Goal: Task Accomplishment & Management: Manage account settings

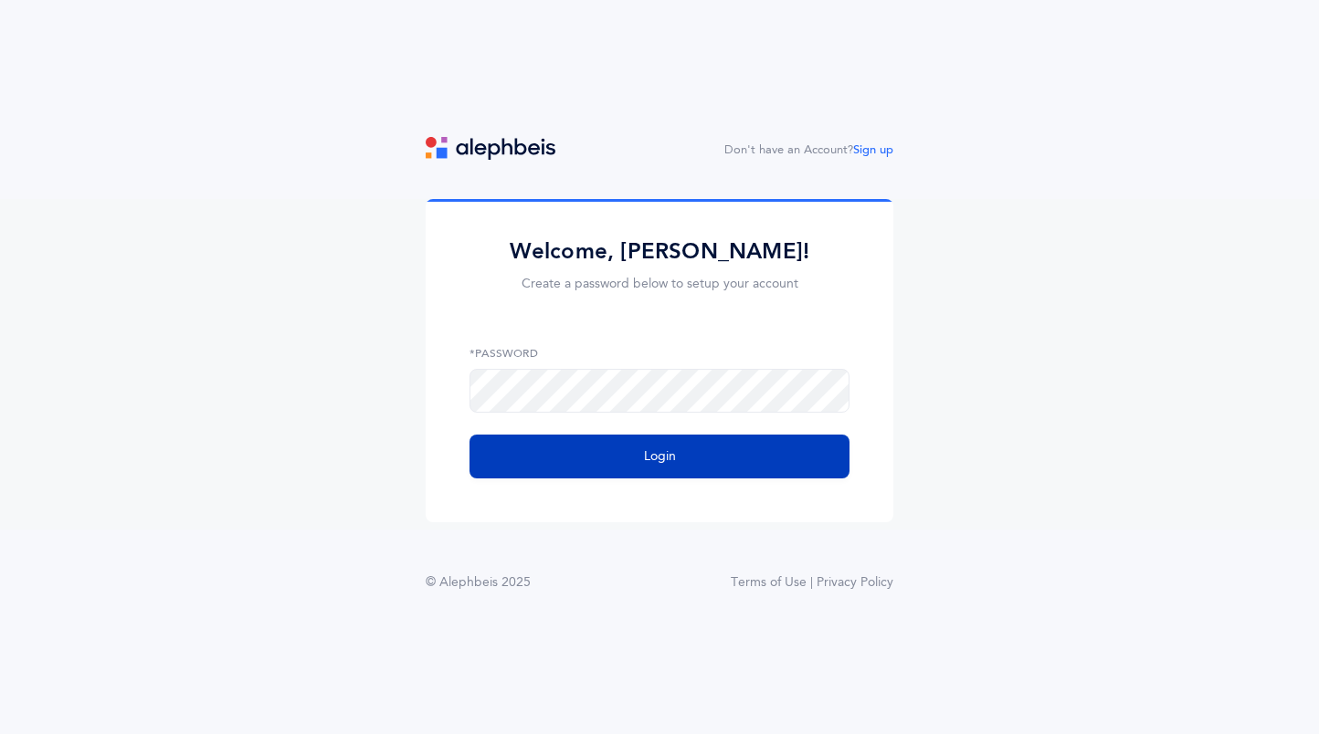
click at [668, 458] on span "Login" at bounding box center [660, 457] width 32 height 19
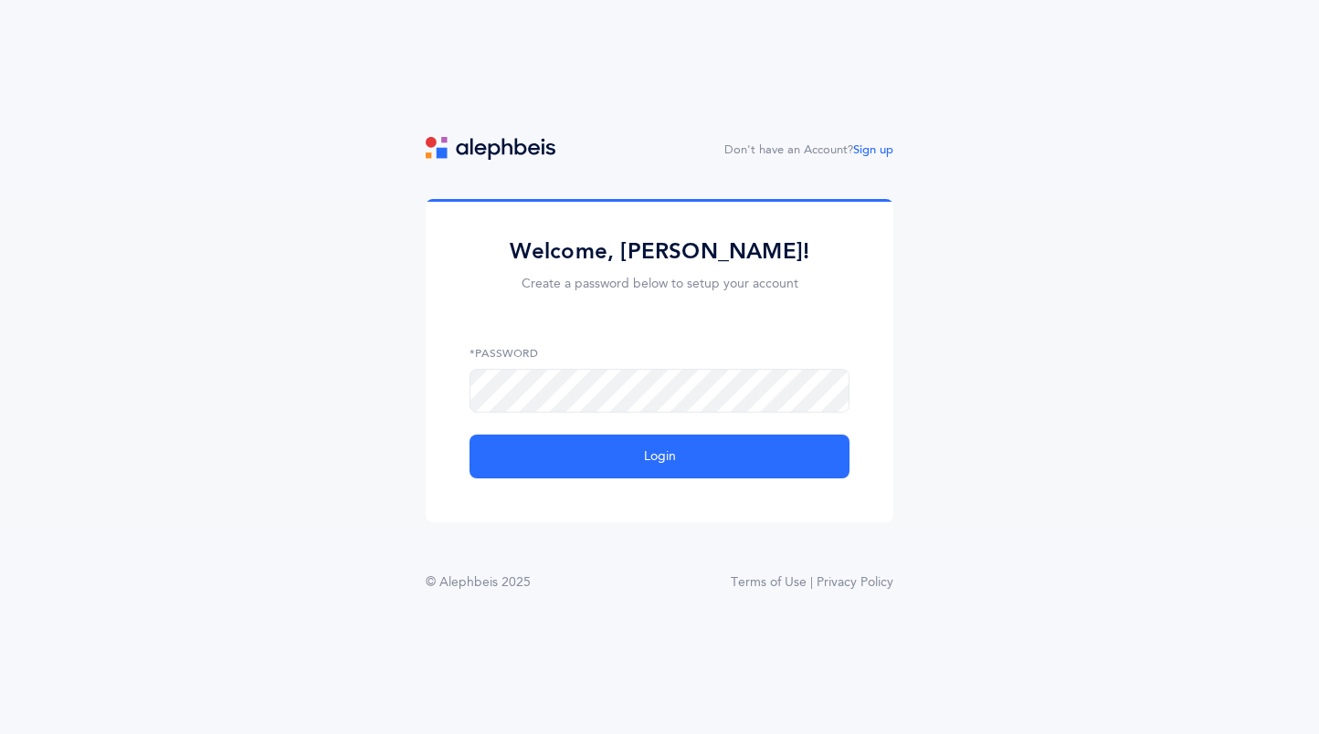
click at [330, 511] on div "Welcome, Candice Cohen! Create a password below to setup your account *Password…" at bounding box center [659, 364] width 1319 height 331
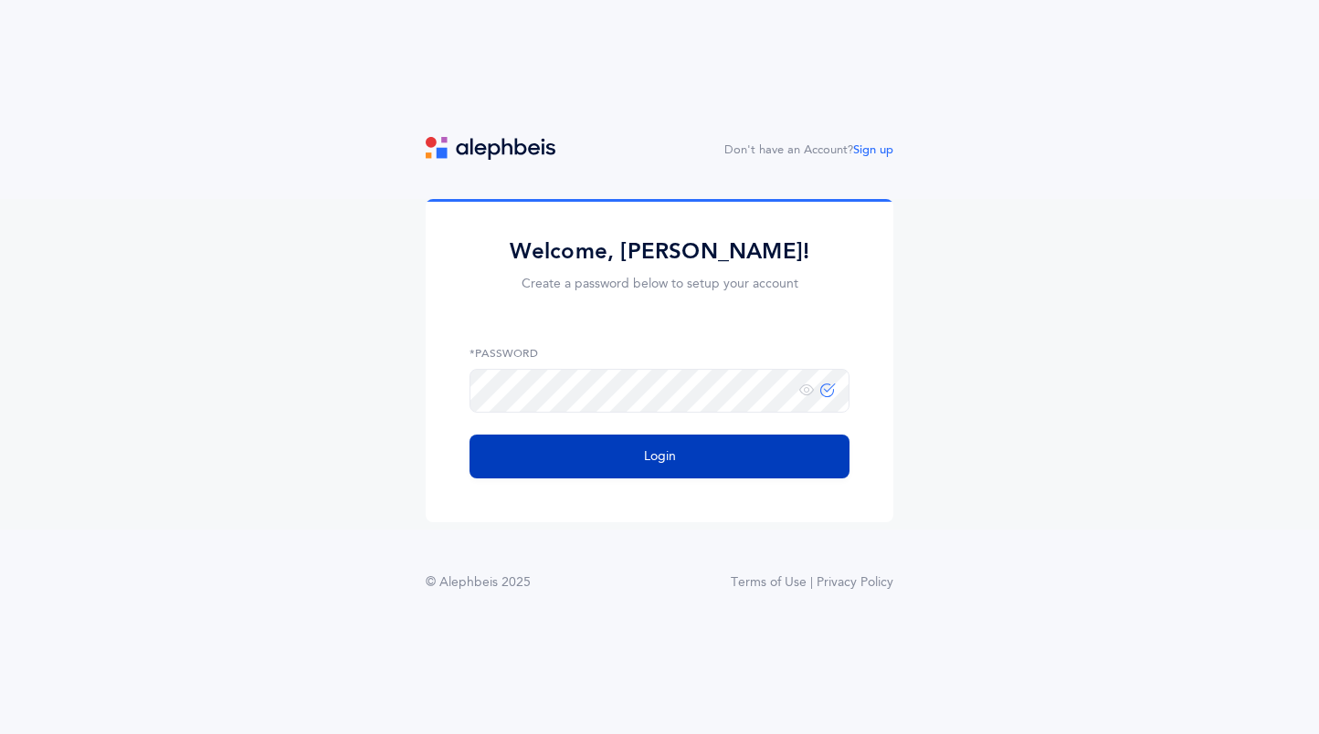
click at [786, 451] on button "Login" at bounding box center [659, 457] width 380 height 44
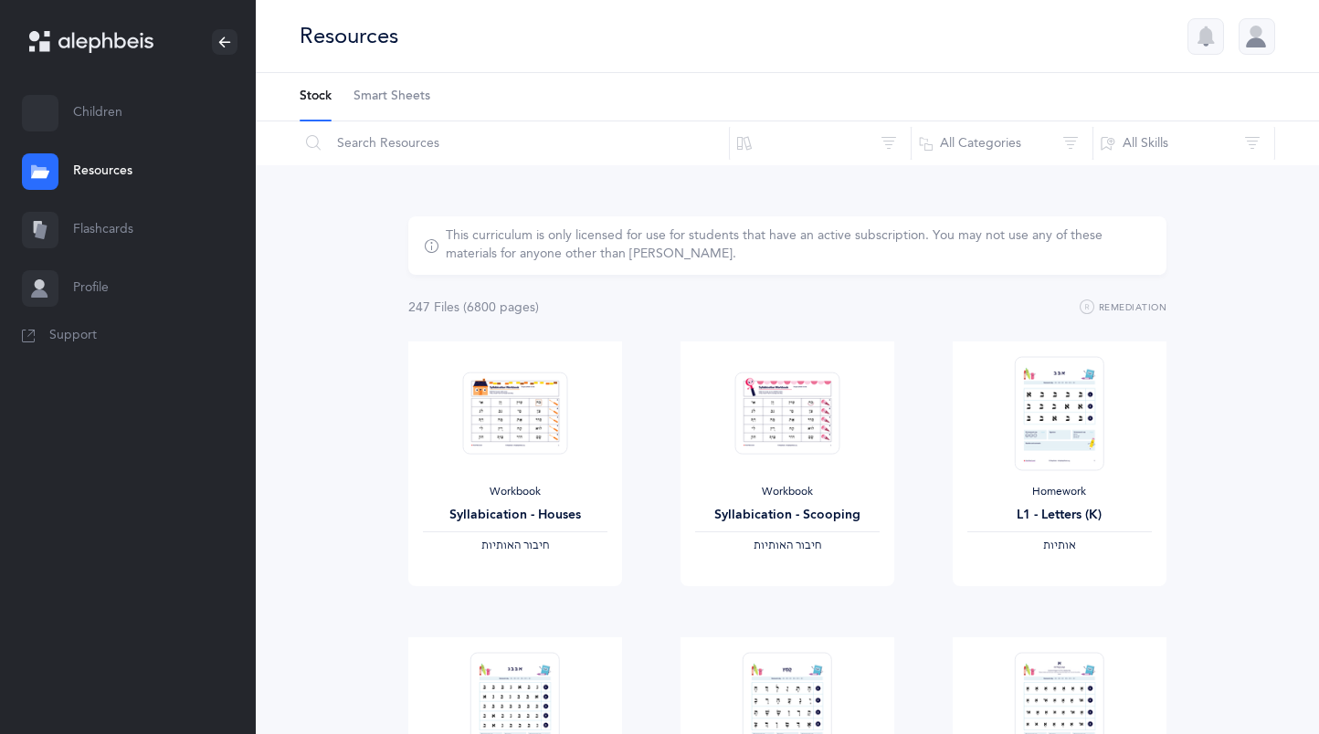
click at [1254, 35] on div at bounding box center [1256, 36] width 37 height 37
click at [1257, 38] on div at bounding box center [1256, 36] width 37 height 37
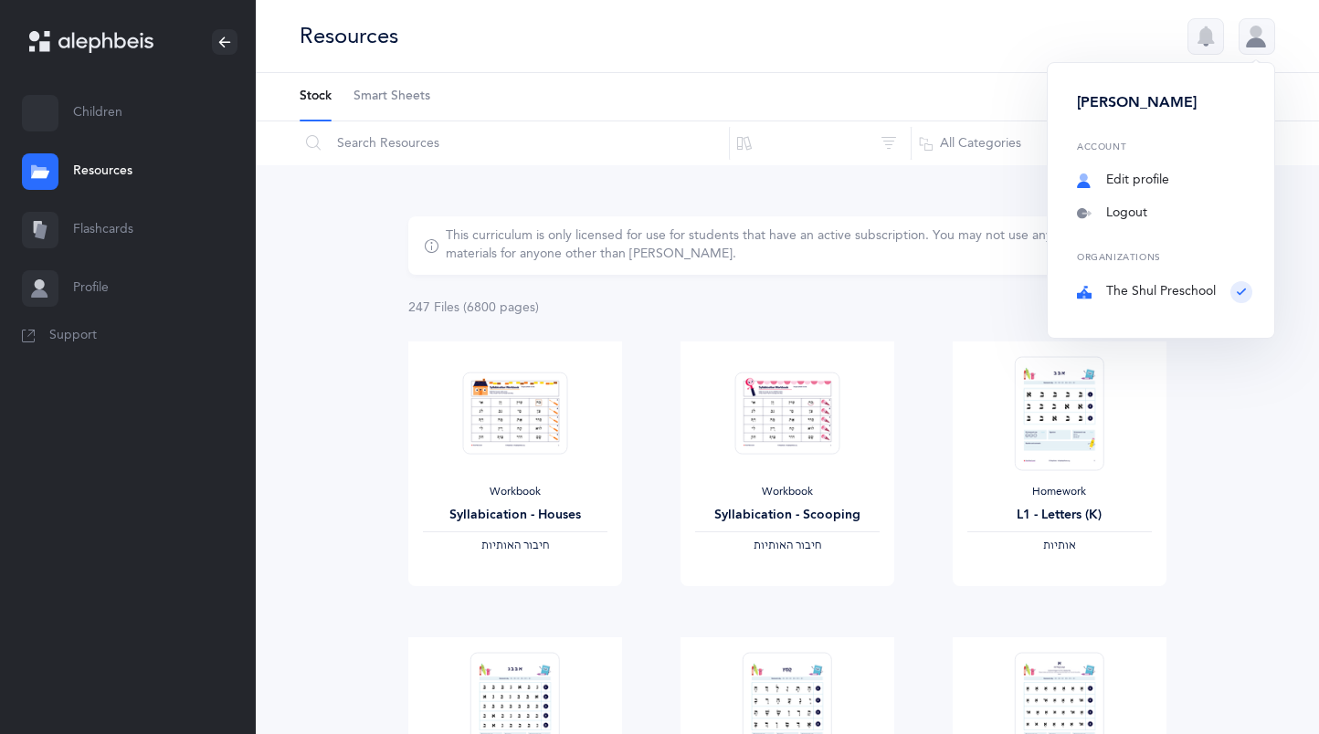
click at [1145, 173] on link "Edit profile" at bounding box center [1164, 181] width 175 height 18
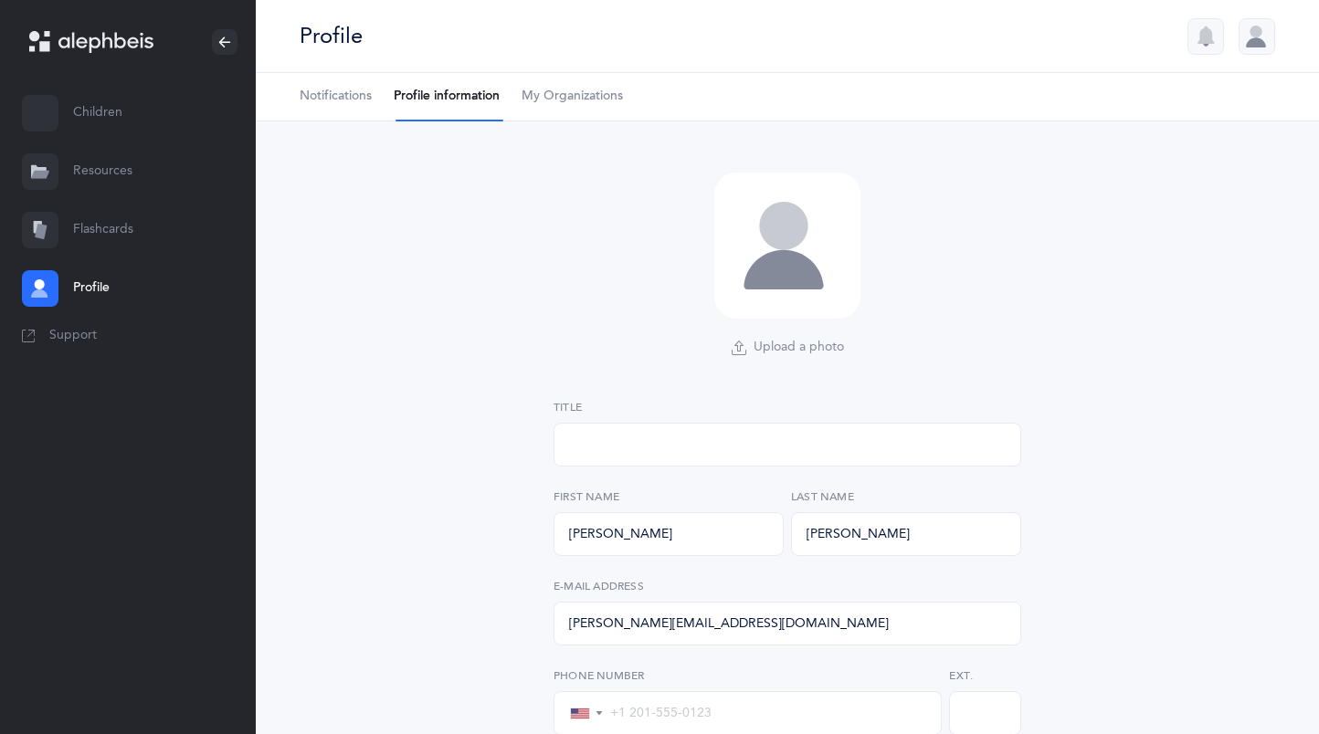
select select
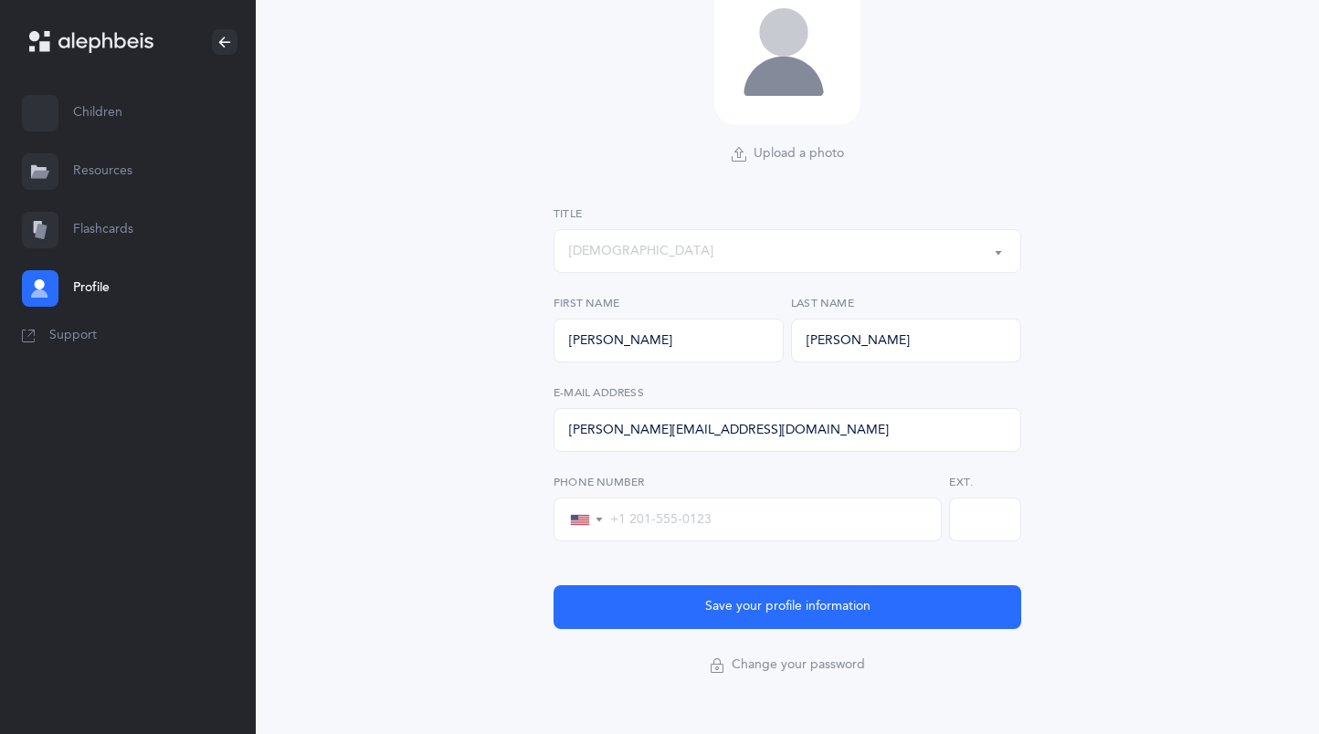
scroll to position [209, 0]
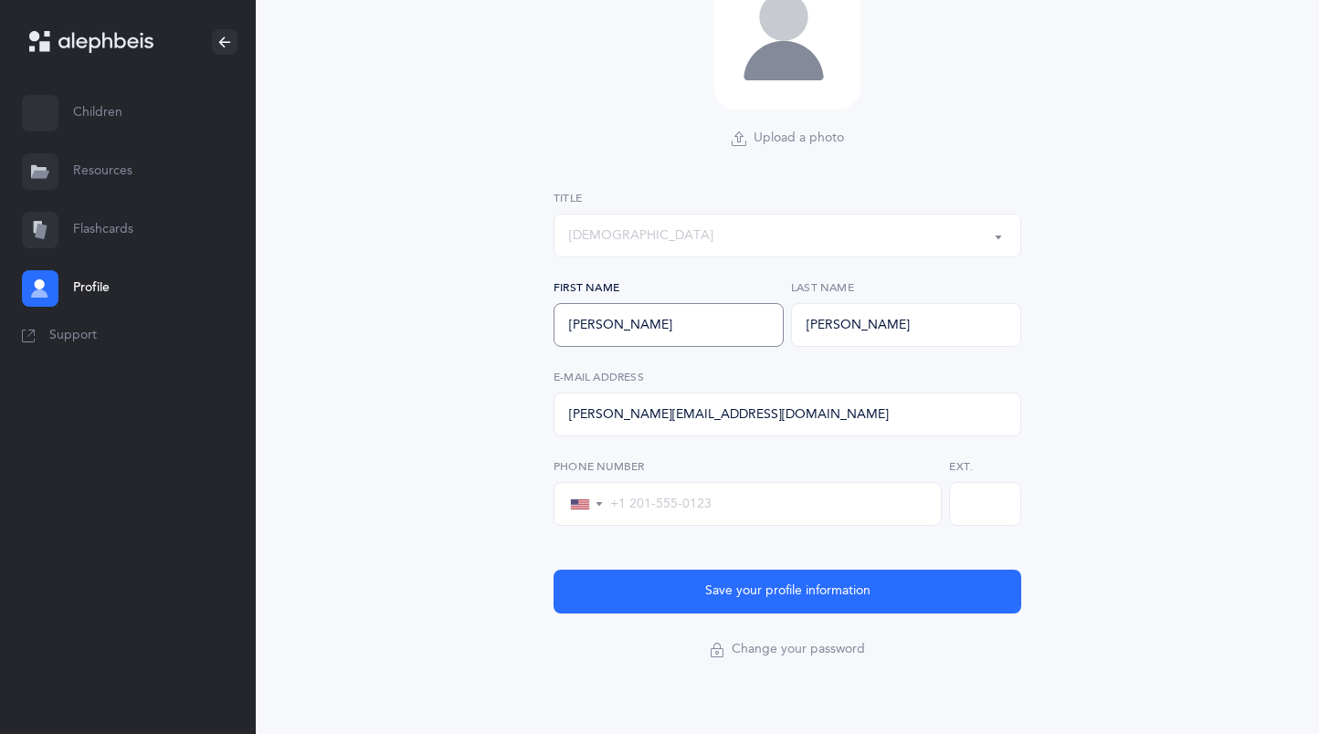
drag, startPoint x: 678, startPoint y: 325, endPoint x: 481, endPoint y: 312, distance: 196.8
type input "Ryan"
click at [768, 588] on button "Save your profile information" at bounding box center [787, 592] width 468 height 44
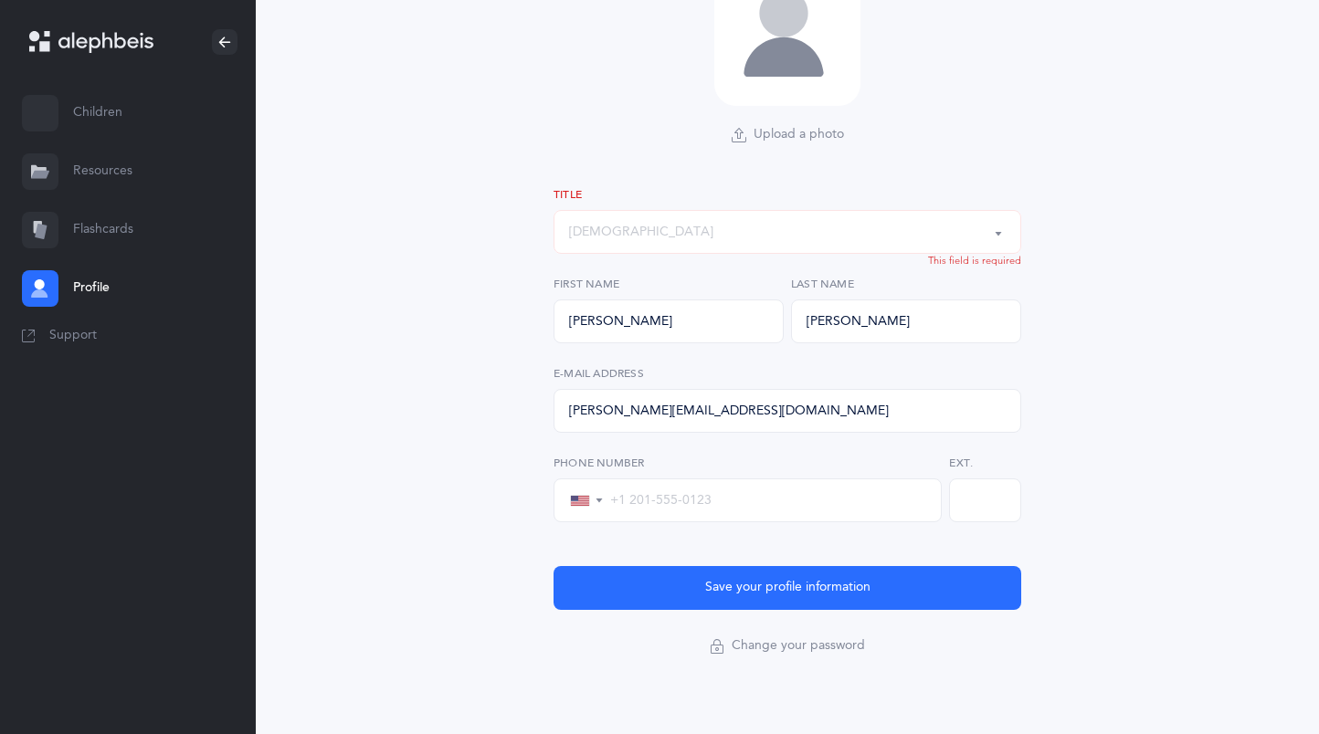
click at [695, 235] on div "Rabbi" at bounding box center [787, 231] width 437 height 31
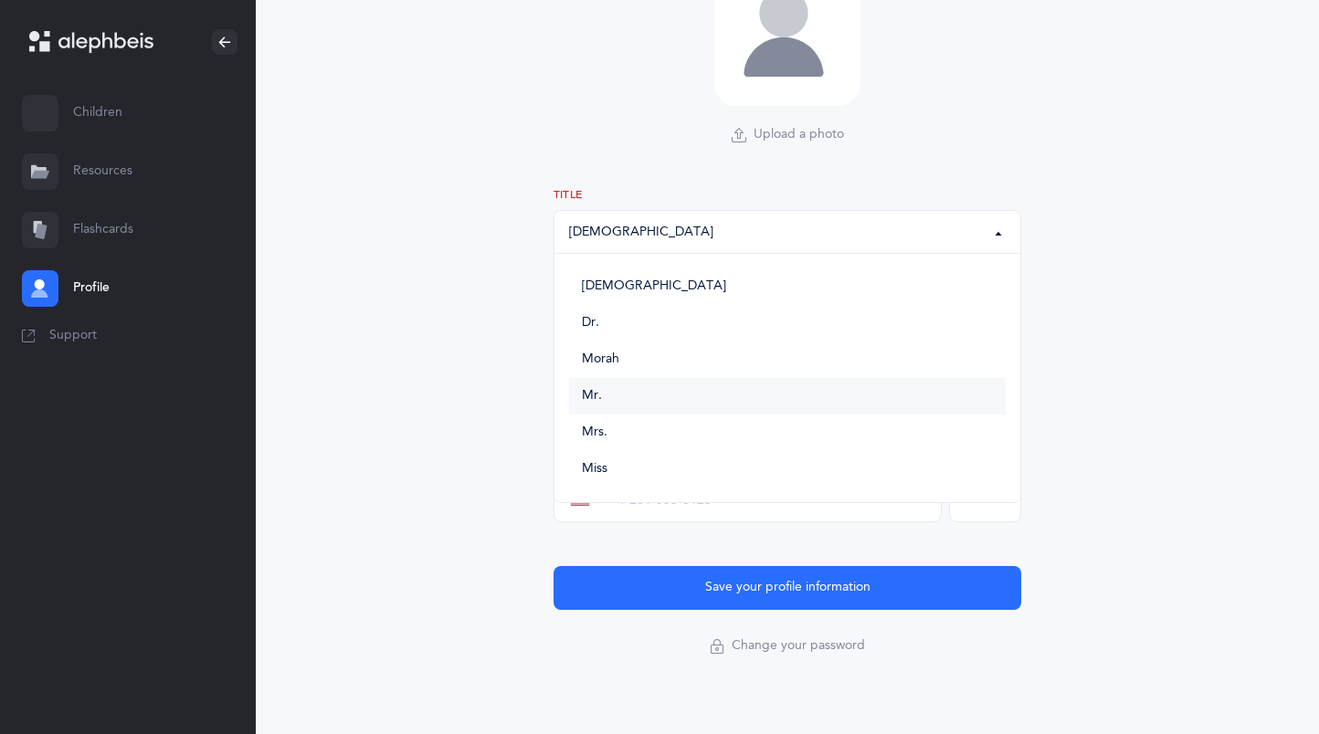
click at [659, 395] on link "Mr." at bounding box center [787, 396] width 437 height 37
select select "3"
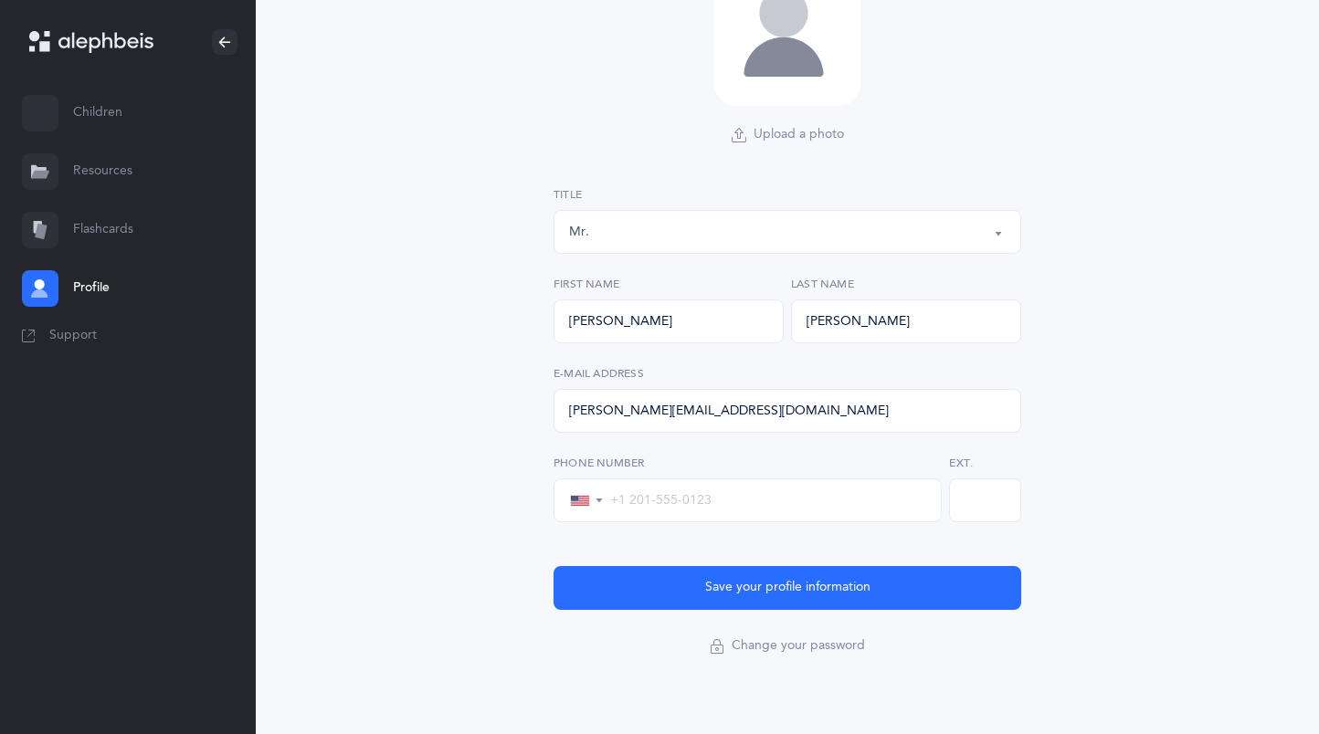
click at [776, 586] on button "Save your profile information" at bounding box center [787, 588] width 468 height 44
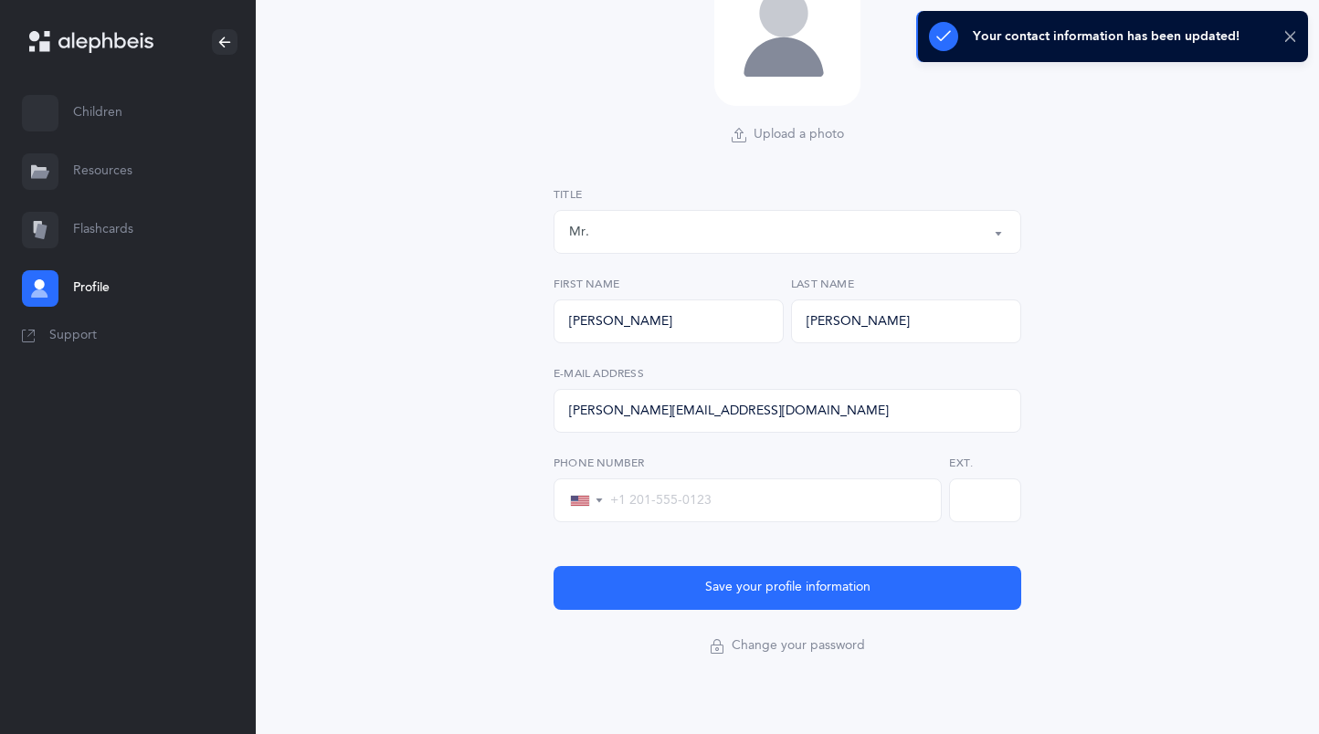
click at [1293, 39] on icon at bounding box center [1290, 37] width 14 height 16
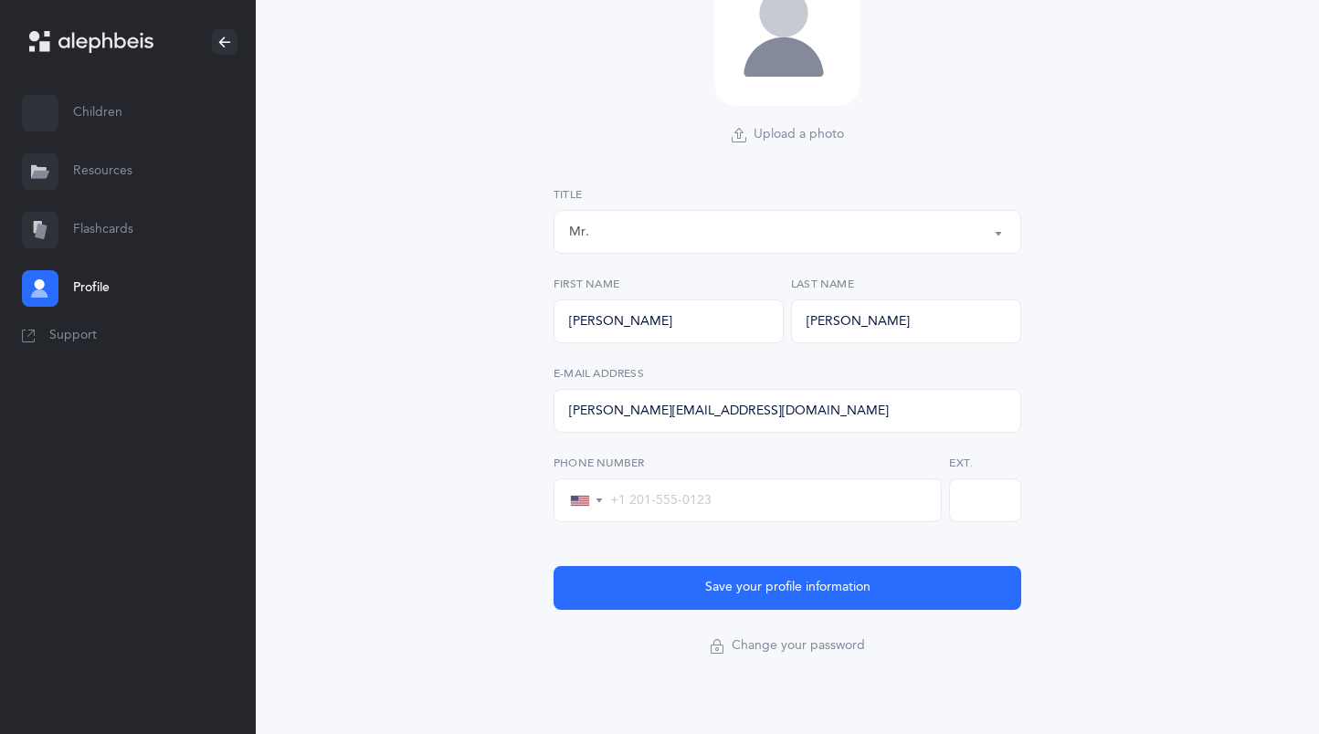
scroll to position [0, 0]
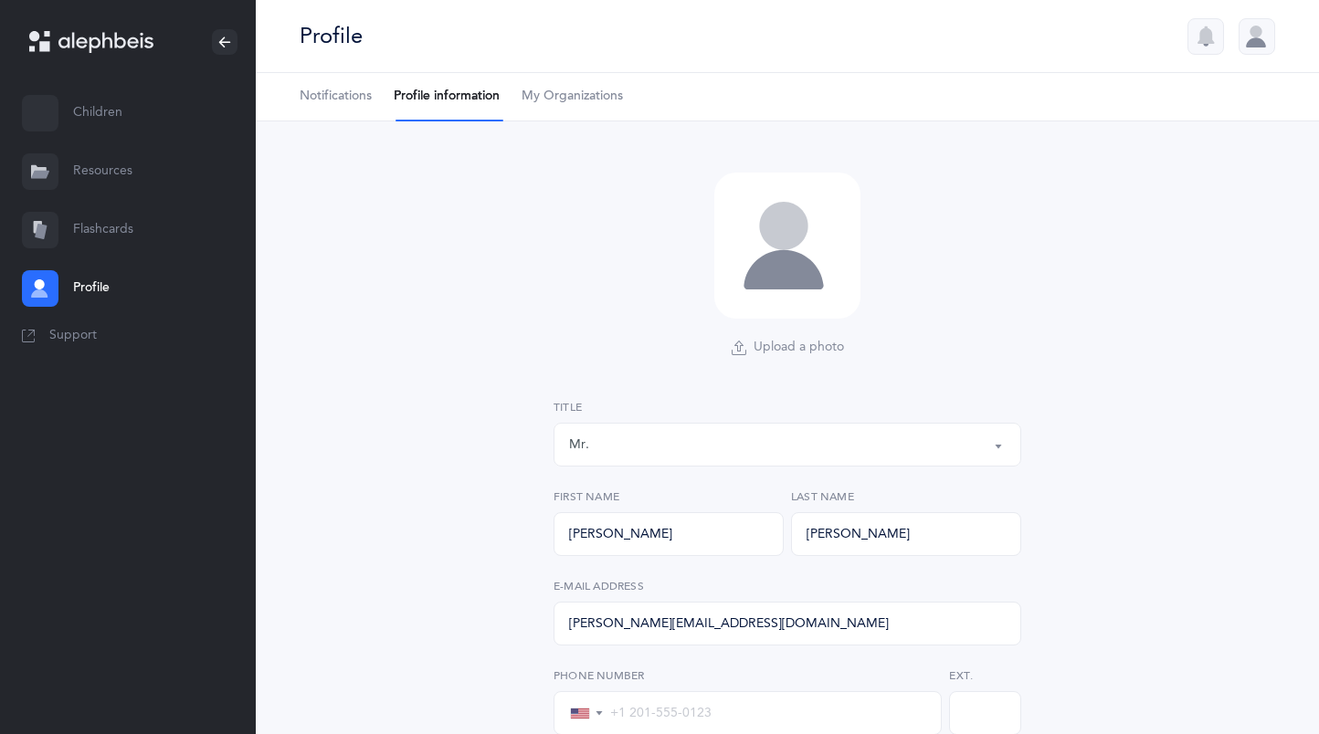
click at [1266, 32] on div at bounding box center [1256, 36] width 37 height 37
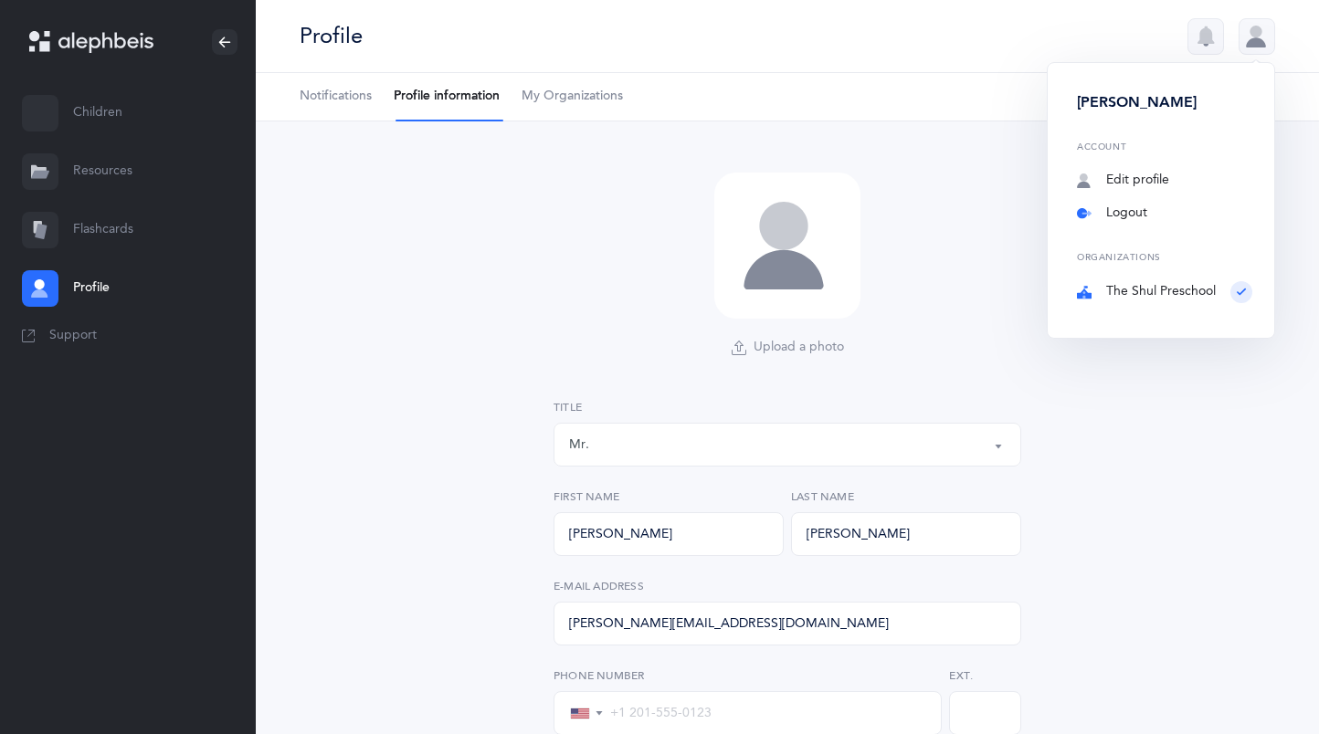
click at [1145, 213] on link "Logout" at bounding box center [1164, 214] width 175 height 18
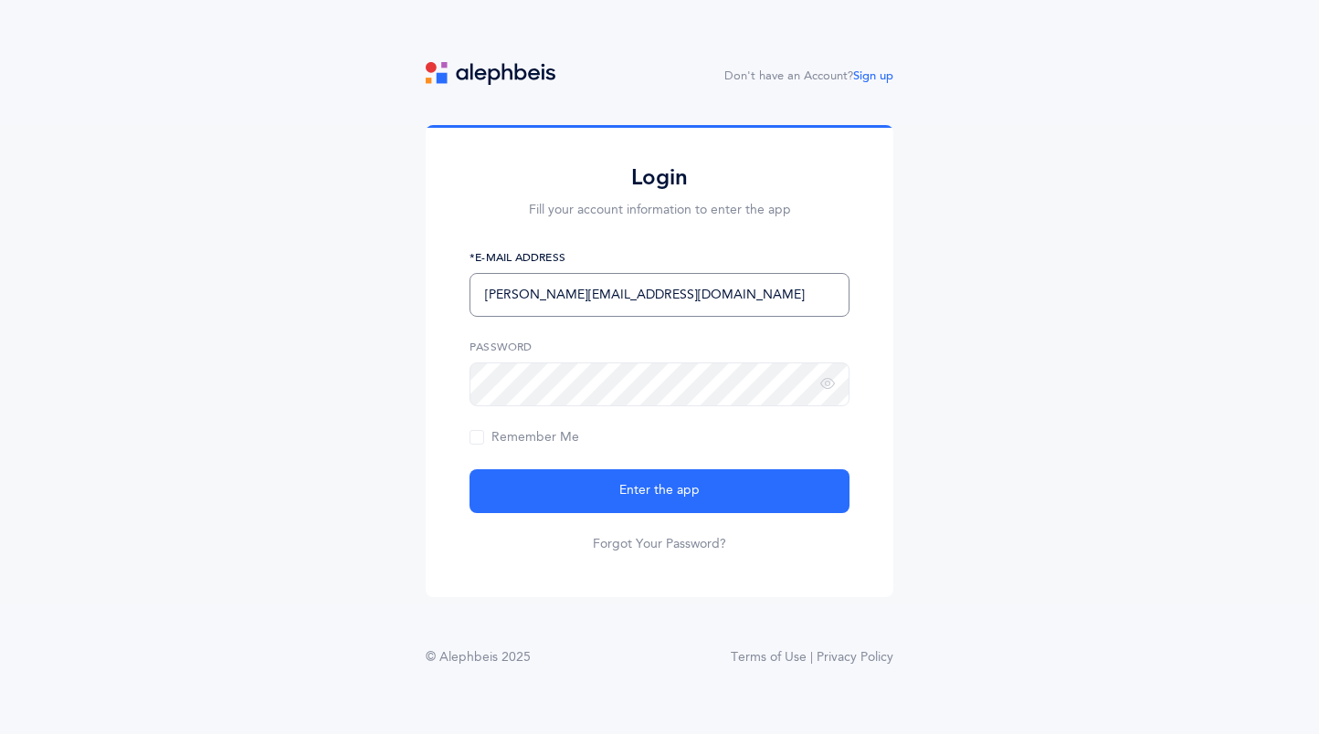
type input "ryan@rcmail.com"
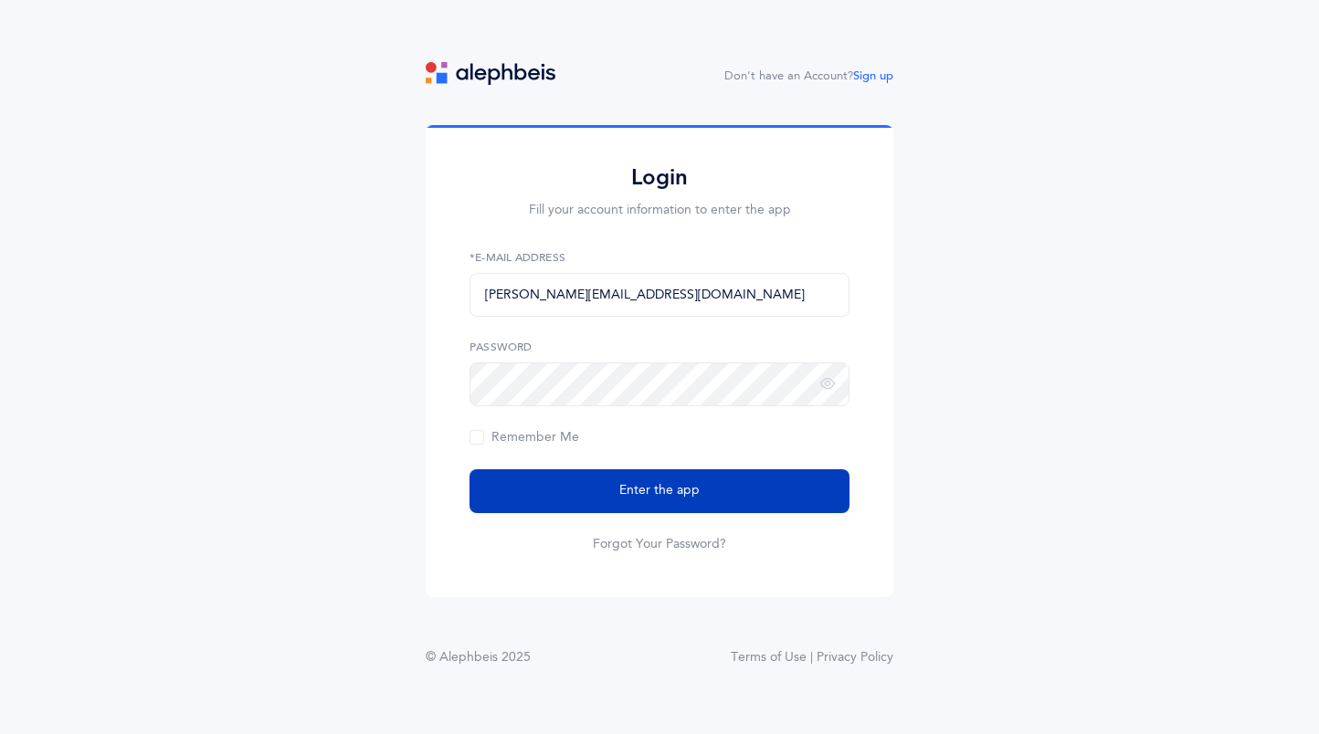
click at [679, 490] on span "Enter the app" at bounding box center [659, 490] width 80 height 19
